Goal: Task Accomplishment & Management: Manage account settings

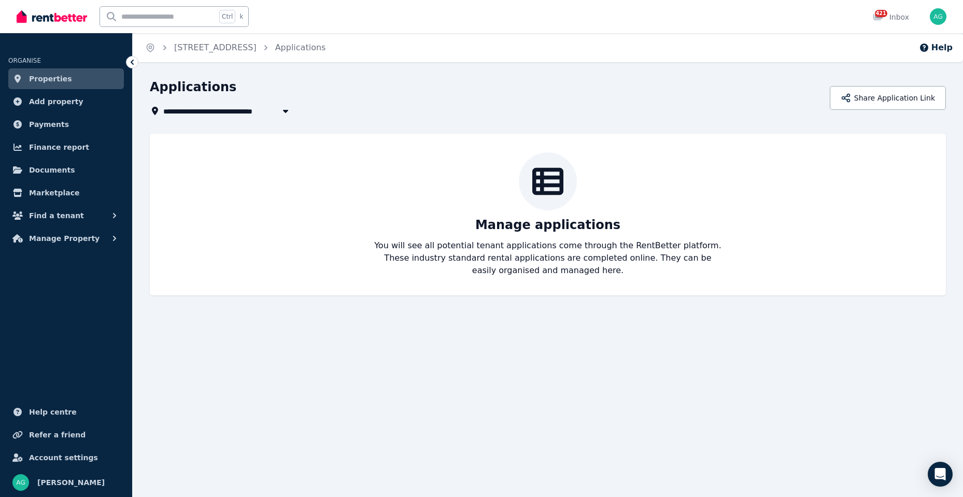
click at [60, 79] on span "Properties" at bounding box center [50, 79] width 43 height 12
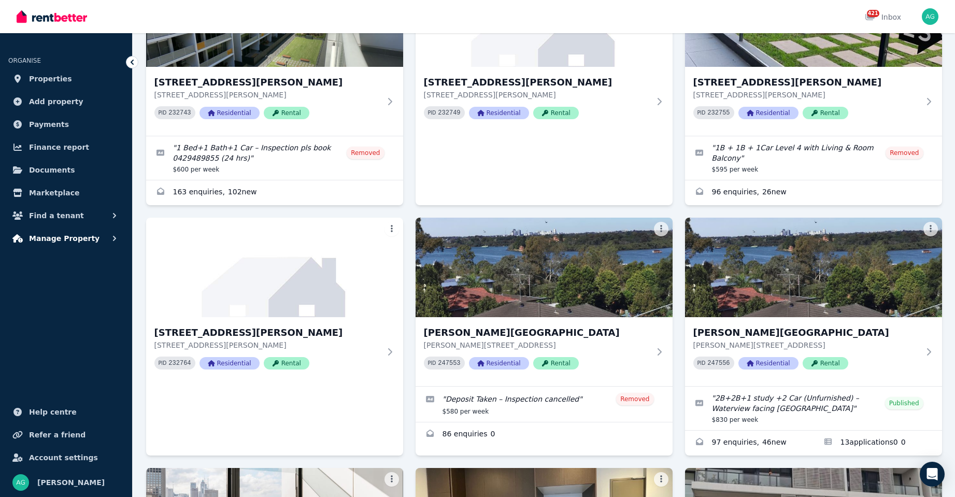
scroll to position [207, 0]
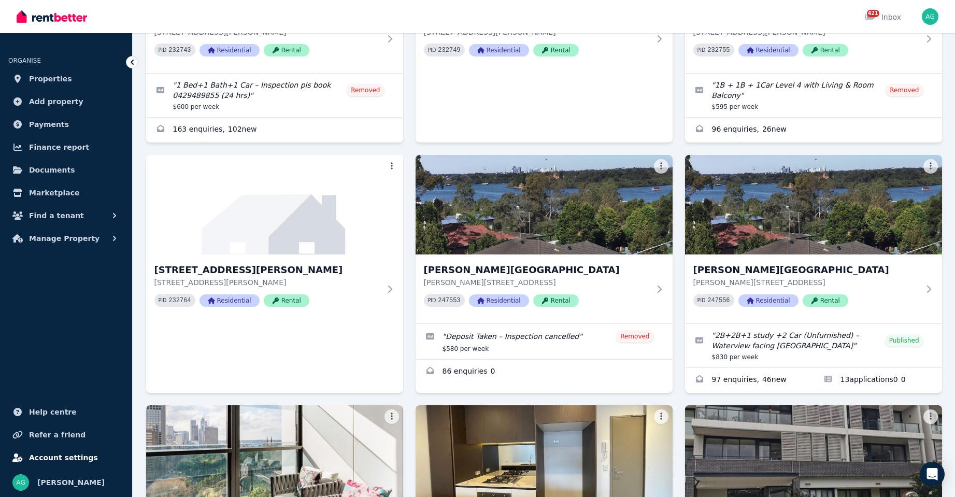
click at [72, 453] on span "Account settings" at bounding box center [63, 458] width 69 height 12
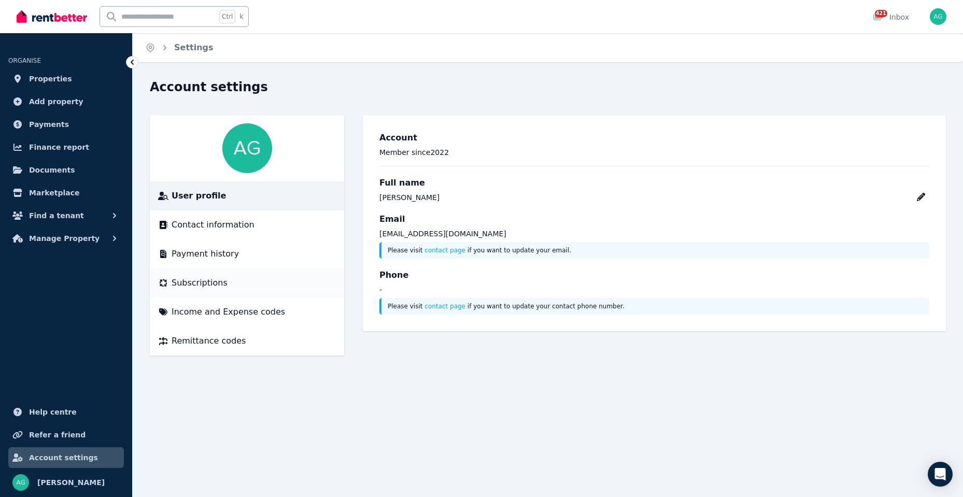
click at [189, 283] on span "Subscriptions" at bounding box center [200, 283] width 56 height 12
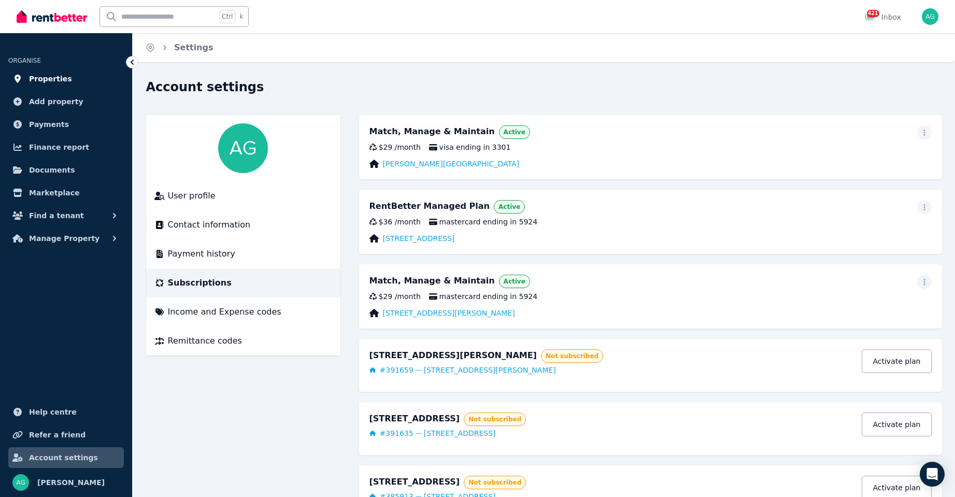
click at [43, 84] on span "Properties" at bounding box center [50, 79] width 43 height 12
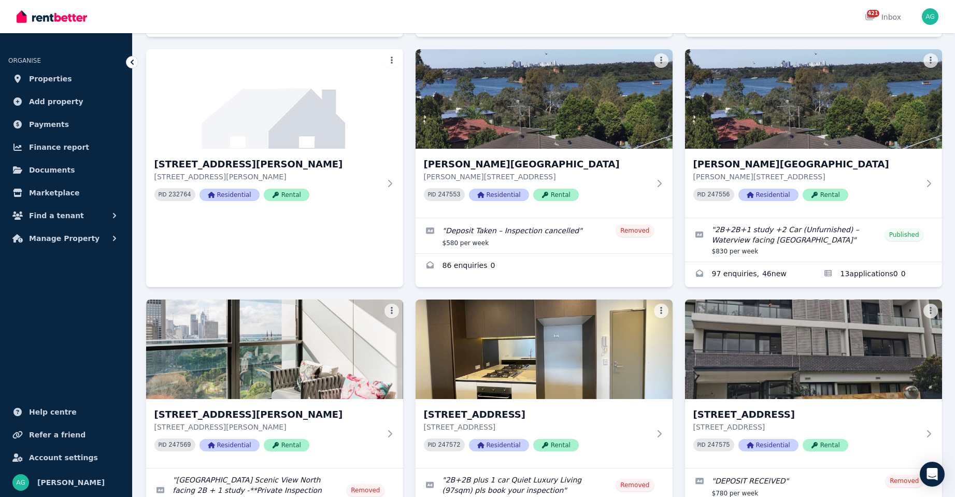
scroll to position [311, 0]
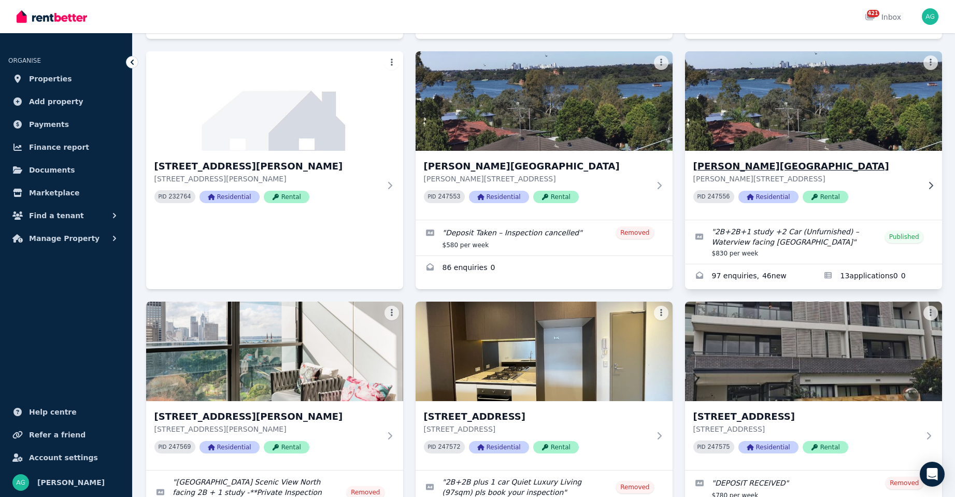
click at [727, 166] on h3 "[PERSON_NAME][GEOGRAPHIC_DATA]" at bounding box center [807, 166] width 226 height 15
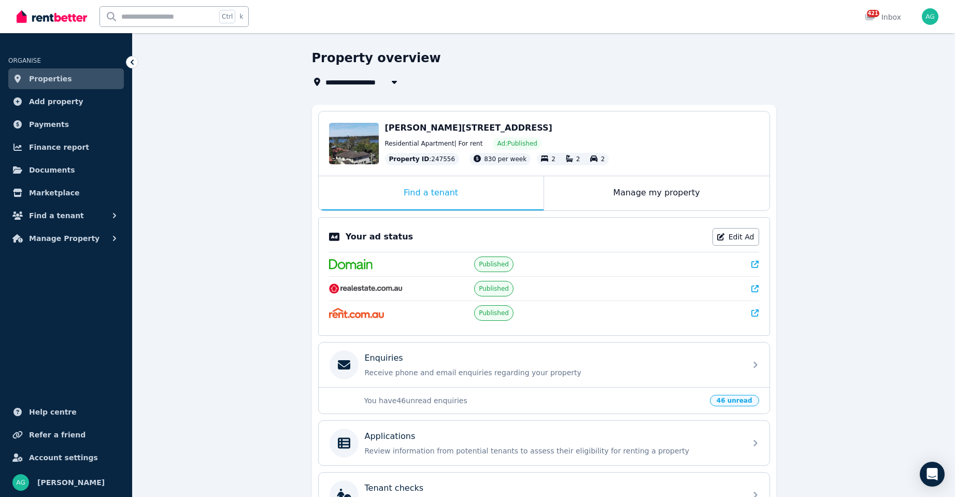
scroll to position [52, 0]
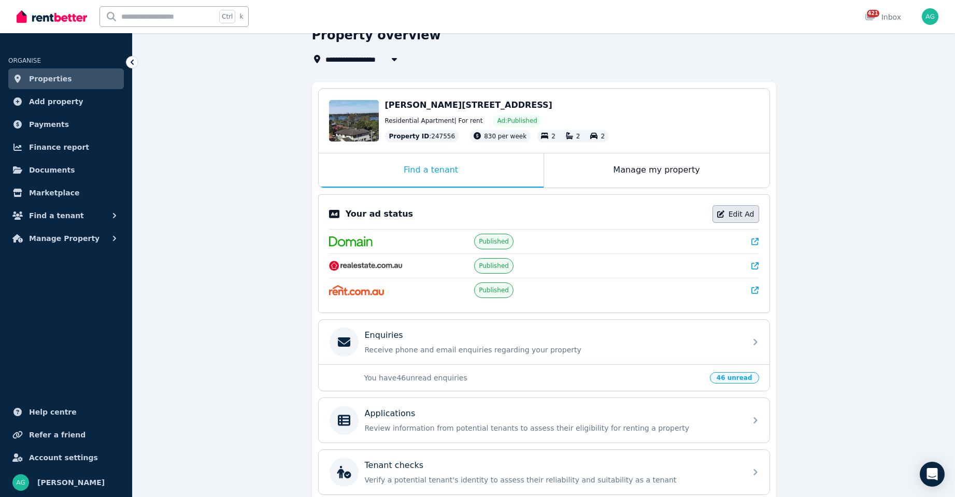
click at [739, 209] on link "Edit Ad" at bounding box center [736, 214] width 47 height 18
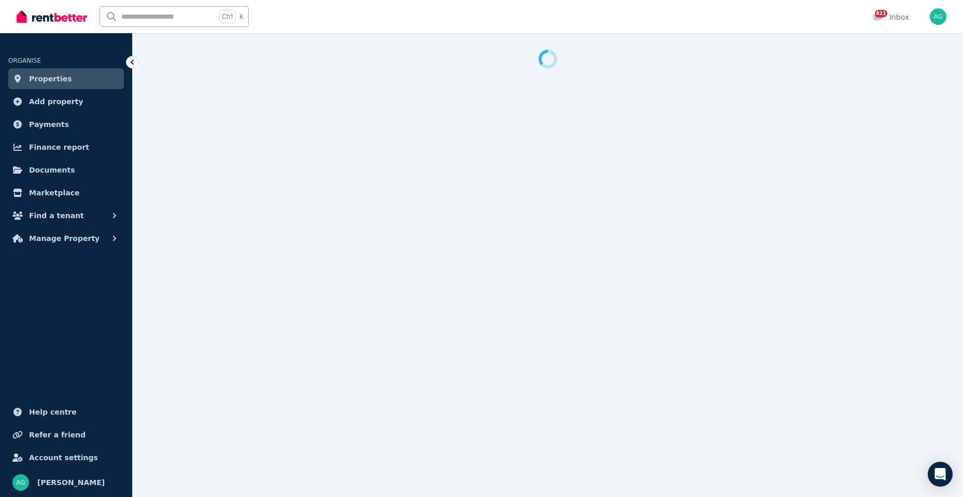
select select "**********"
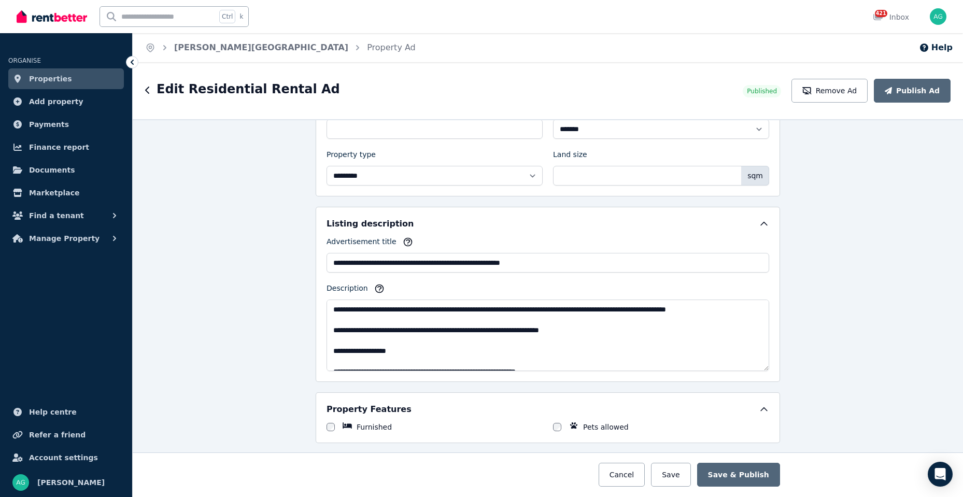
scroll to position [518, 0]
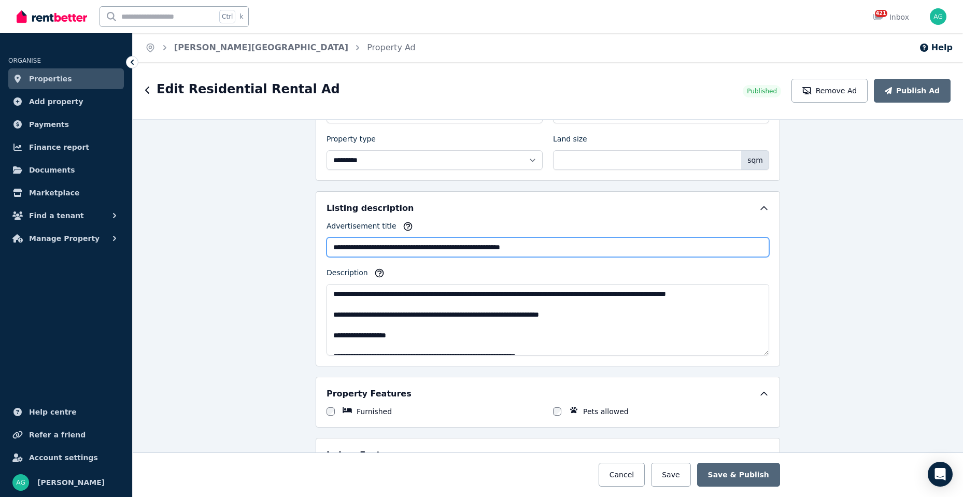
click at [592, 246] on input "**********" at bounding box center [548, 247] width 443 height 20
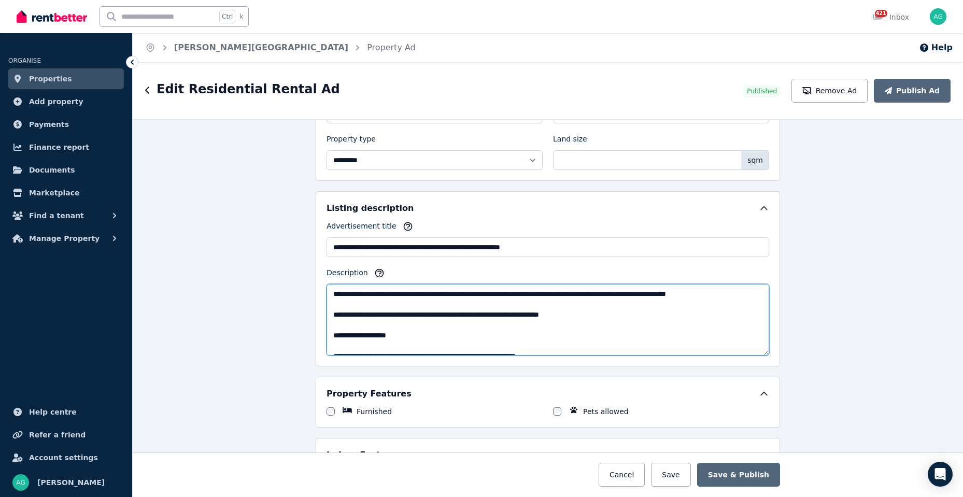
drag, startPoint x: 734, startPoint y: 297, endPoint x: 610, endPoint y: 296, distance: 124.4
click at [610, 296] on textarea "Description" at bounding box center [548, 320] width 443 height 72
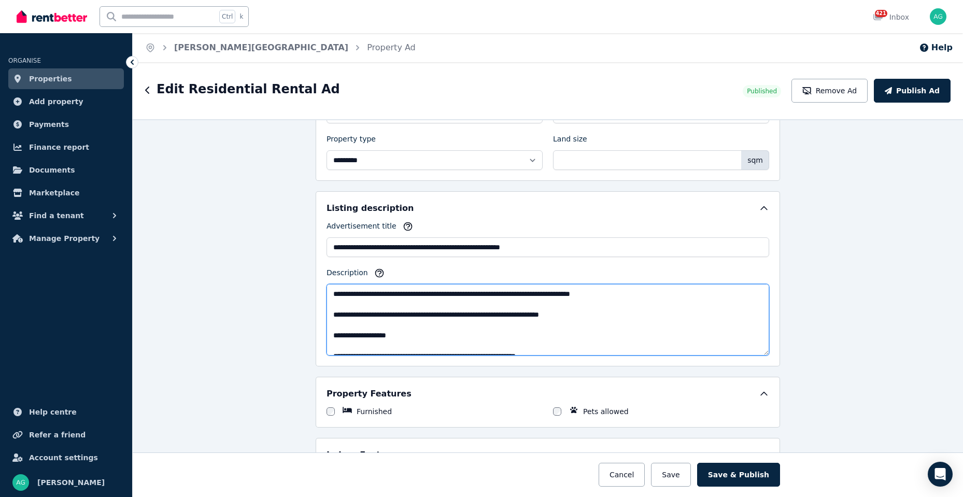
type textarea "**********"
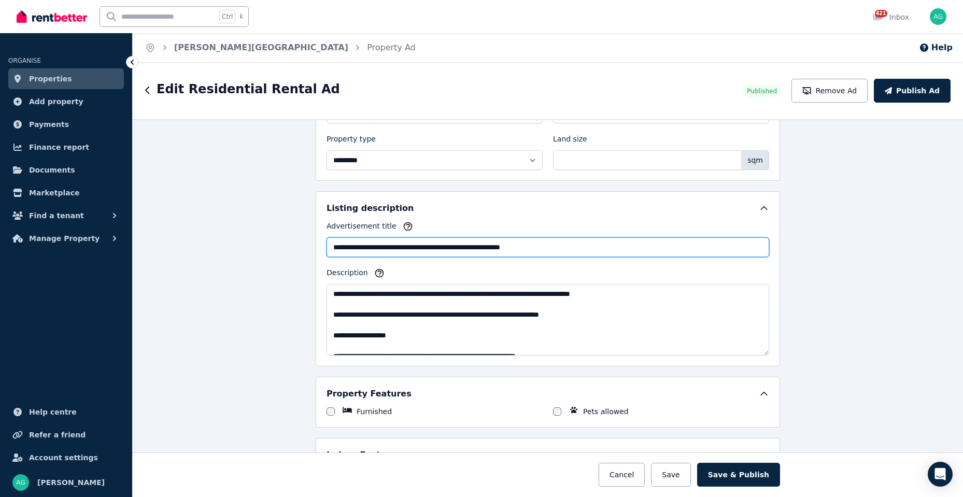
click at [587, 248] on input "**********" at bounding box center [548, 247] width 443 height 20
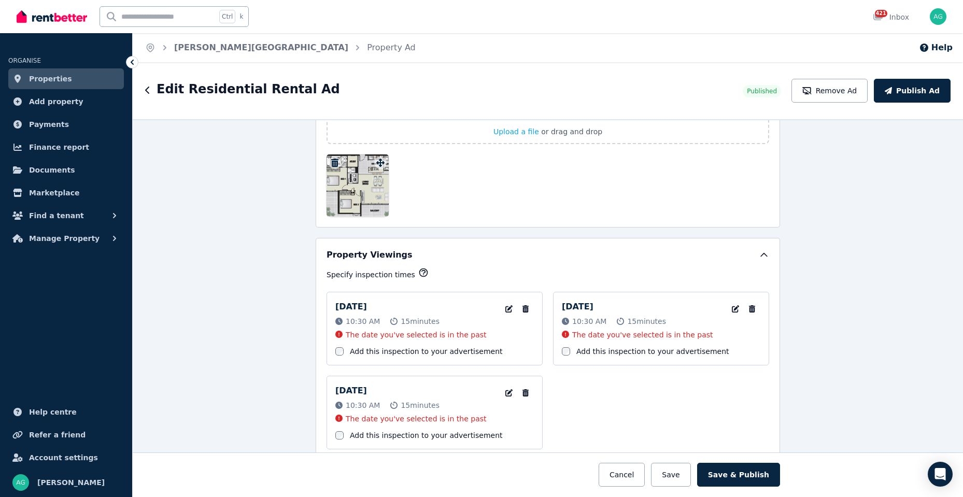
scroll to position [1555, 0]
click at [749, 304] on icon "button" at bounding box center [752, 306] width 6 height 7
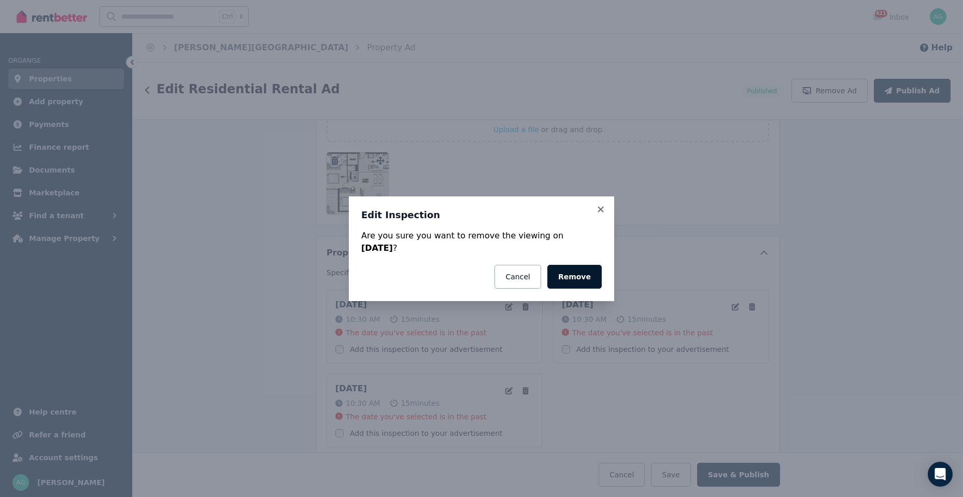
click at [571, 275] on button "Remove" at bounding box center [574, 277] width 54 height 24
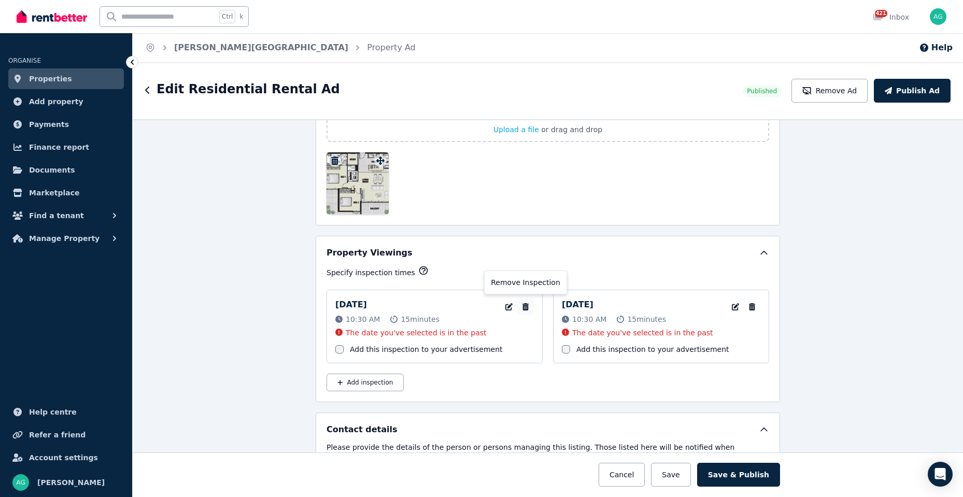
click at [523, 307] on icon "button" at bounding box center [526, 306] width 6 height 7
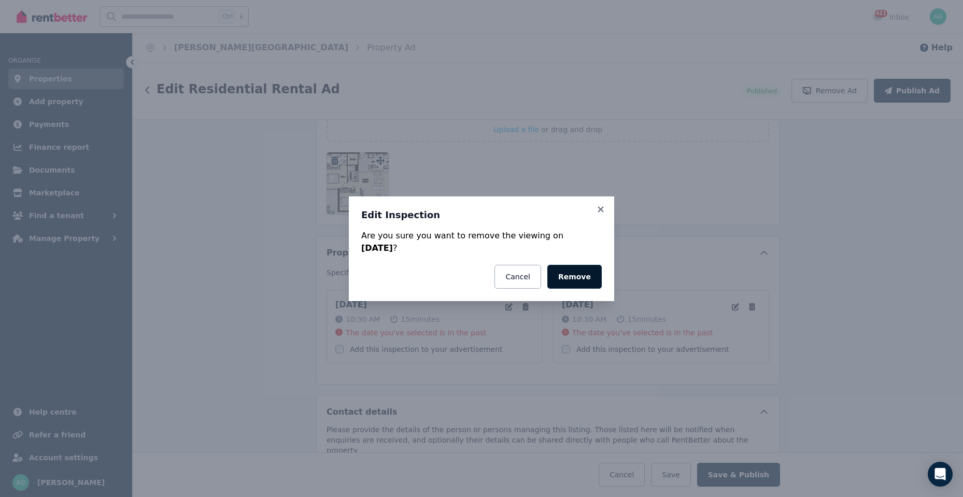
click at [586, 279] on button "Remove" at bounding box center [574, 277] width 54 height 24
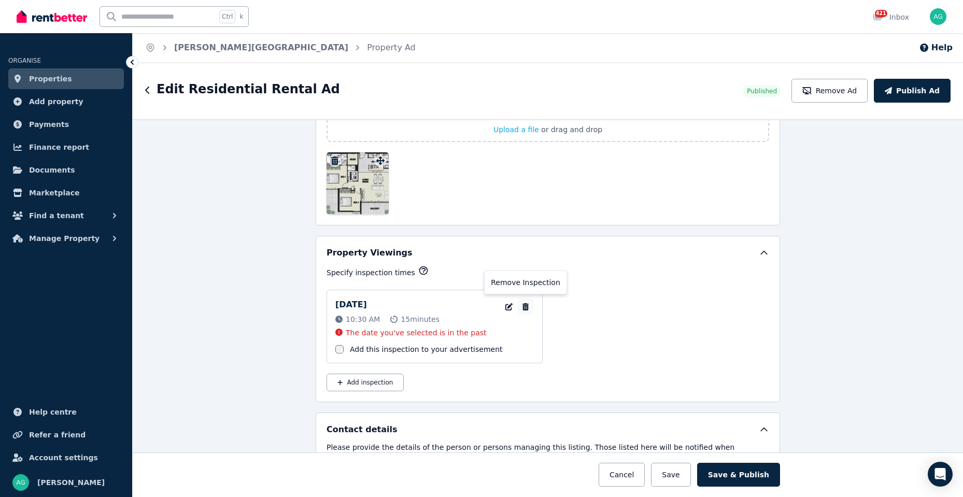
click at [523, 306] on icon "button" at bounding box center [525, 306] width 10 height 7
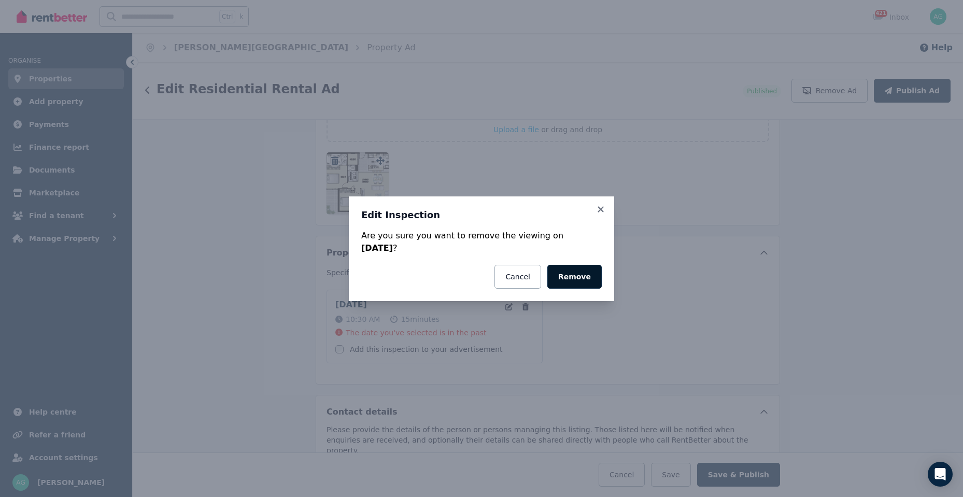
click at [574, 275] on button "Remove" at bounding box center [574, 277] width 54 height 24
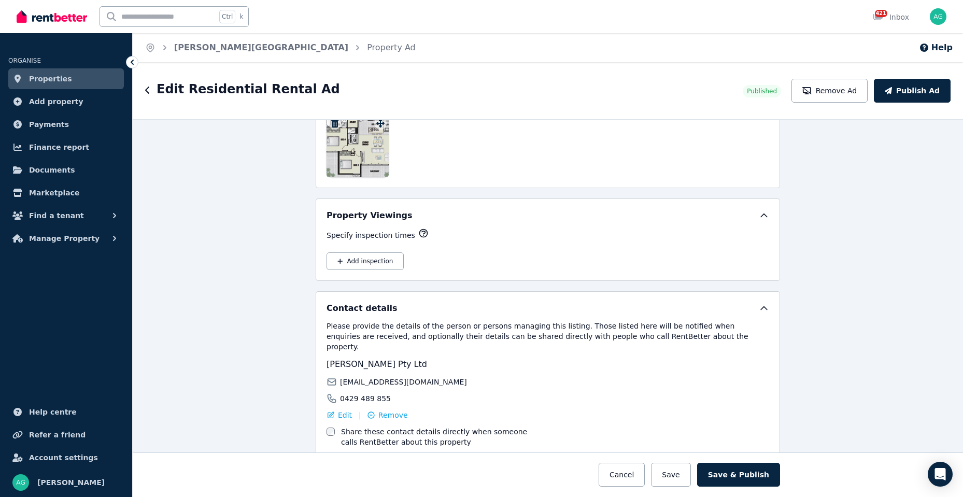
scroll to position [1636, 0]
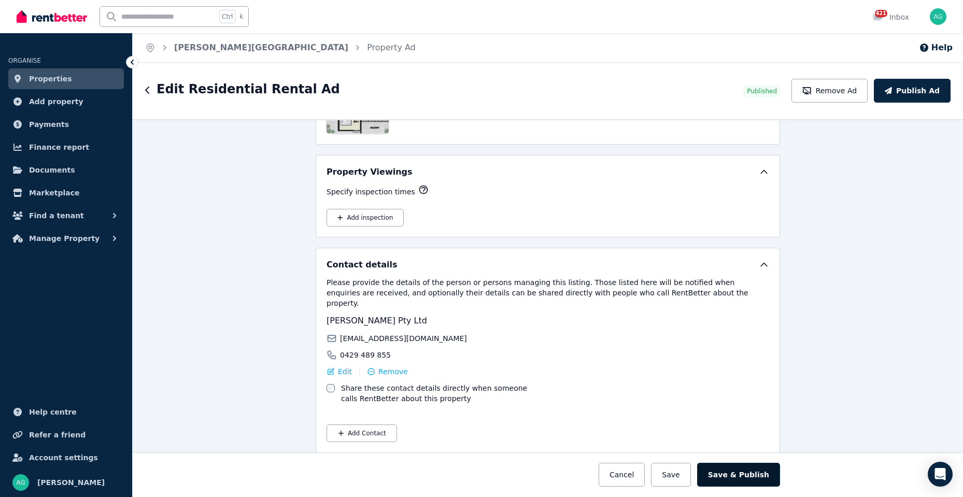
click at [733, 478] on button "Save & Publish" at bounding box center [738, 475] width 83 height 24
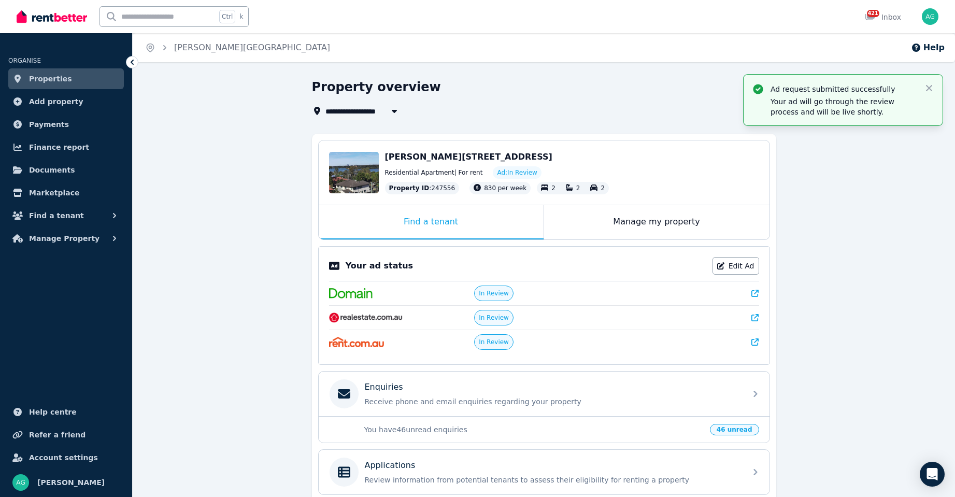
click at [64, 79] on link "Properties" at bounding box center [66, 78] width 116 height 21
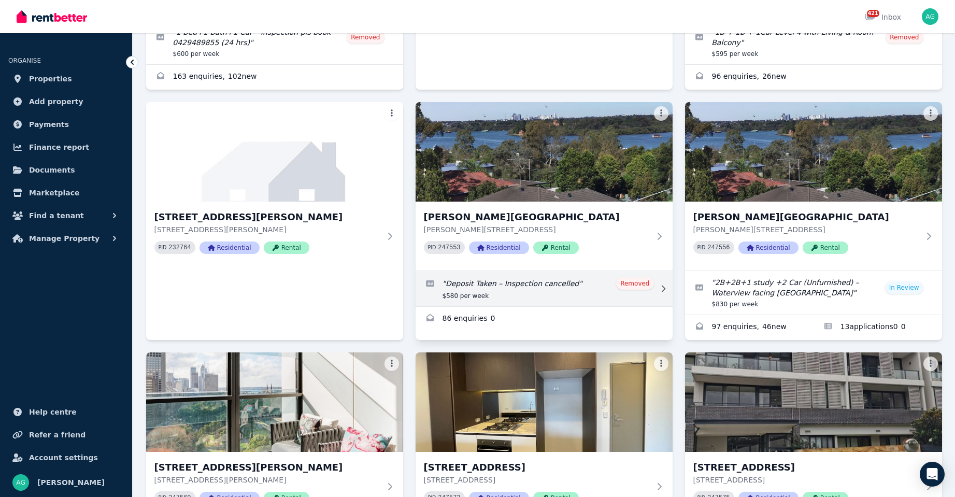
scroll to position [259, 0]
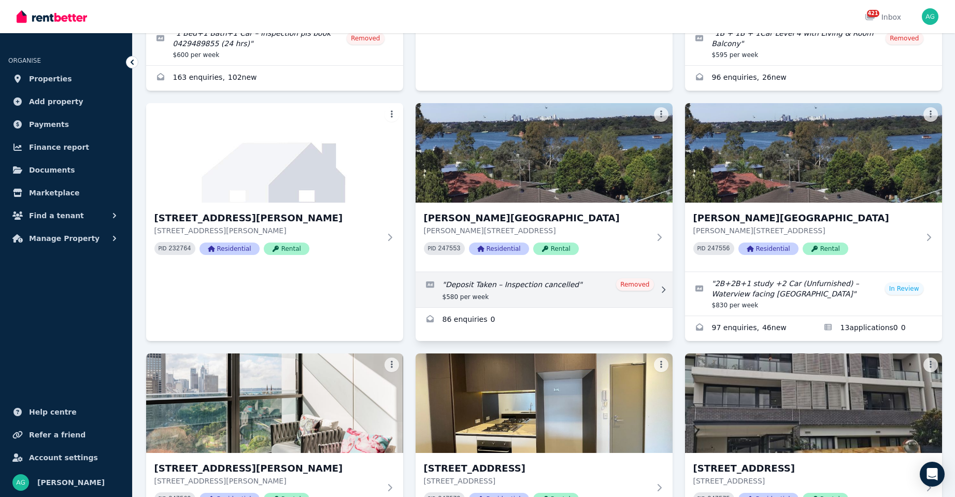
click at [558, 284] on link "Edit listing: Deposit Taken – Inspection cancelled" at bounding box center [544, 289] width 257 height 35
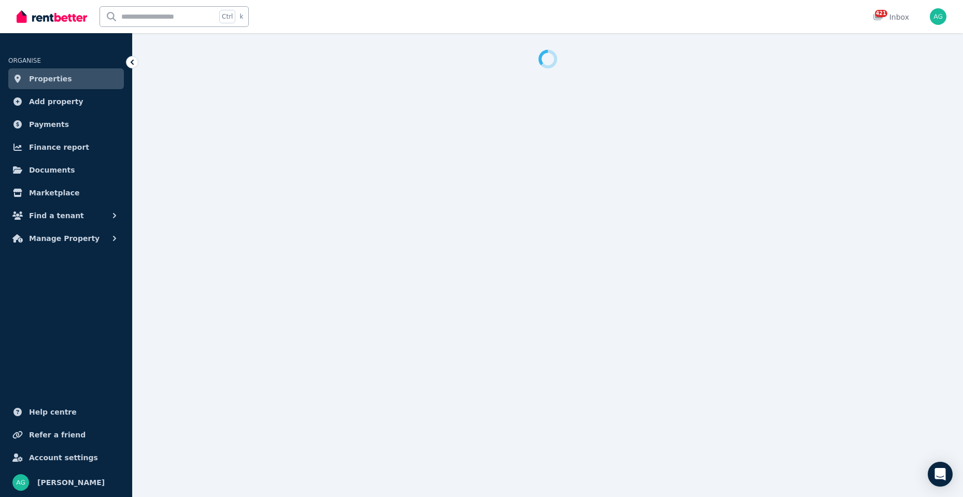
select select "**********"
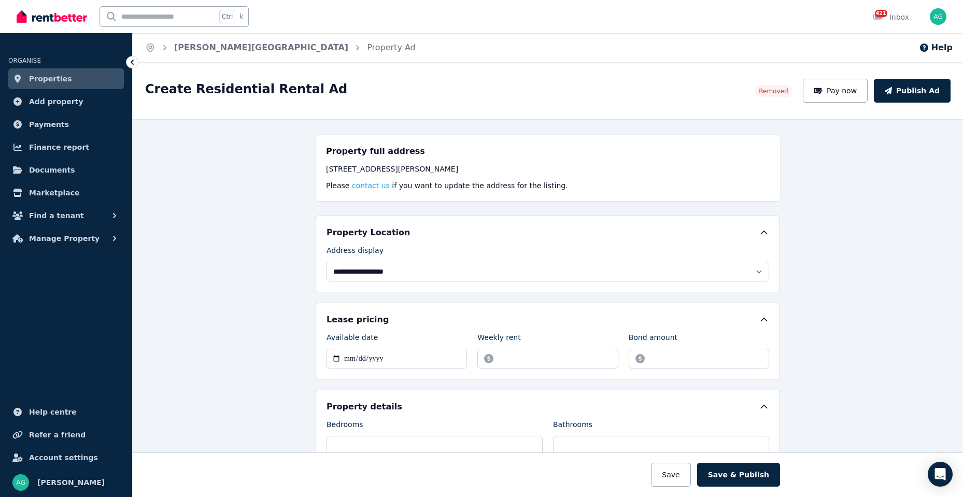
click at [51, 79] on span "Properties" at bounding box center [50, 79] width 43 height 12
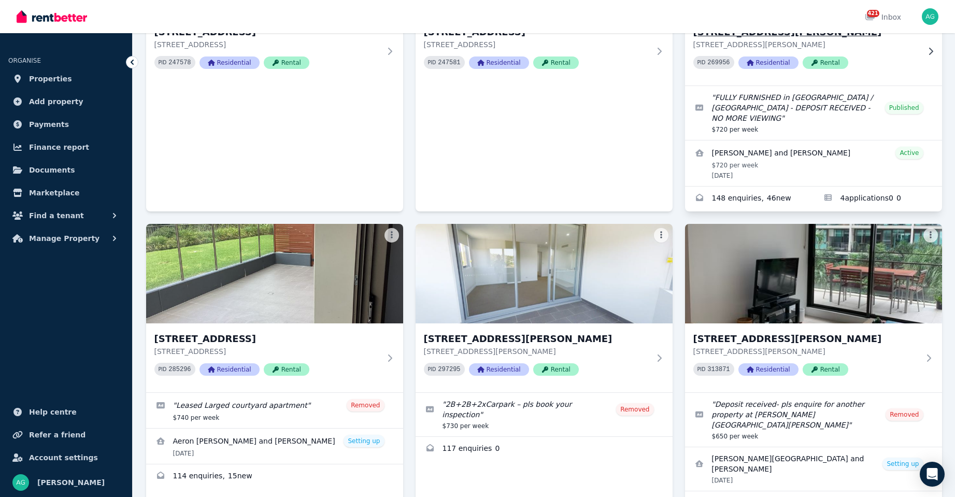
scroll to position [985, 0]
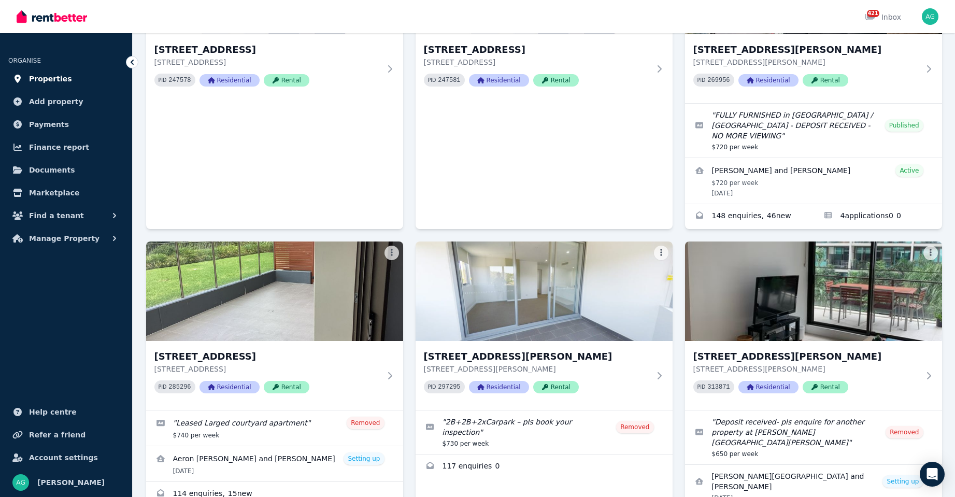
click at [52, 75] on span "Properties" at bounding box center [50, 79] width 43 height 12
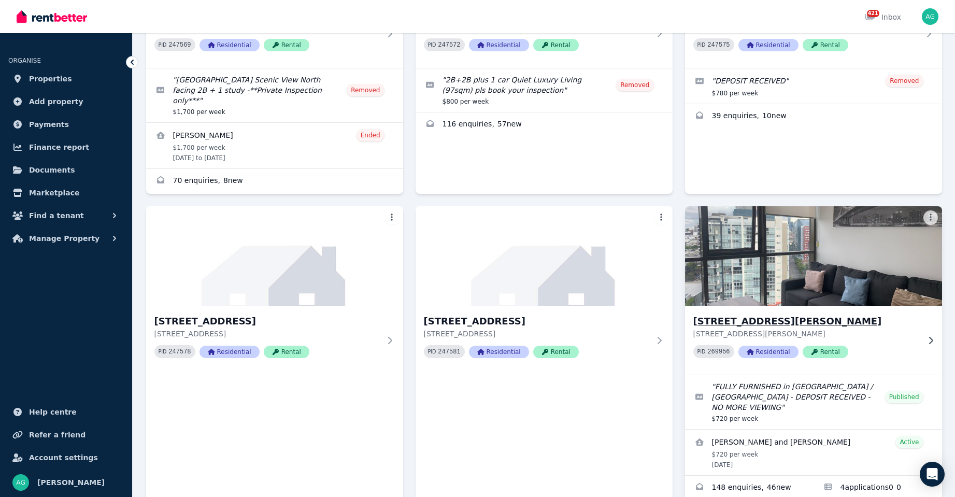
scroll to position [778, 0]
